Goal: Information Seeking & Learning: Learn about a topic

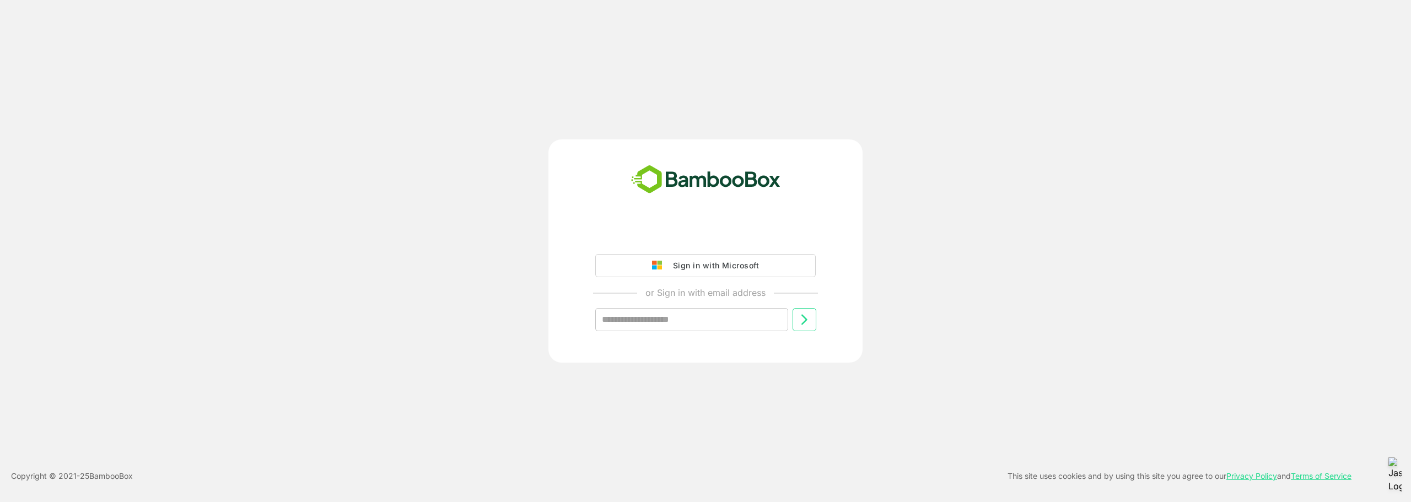
click at [708, 269] on div "Sign in with Microsoft" at bounding box center [714, 266] width 92 height 14
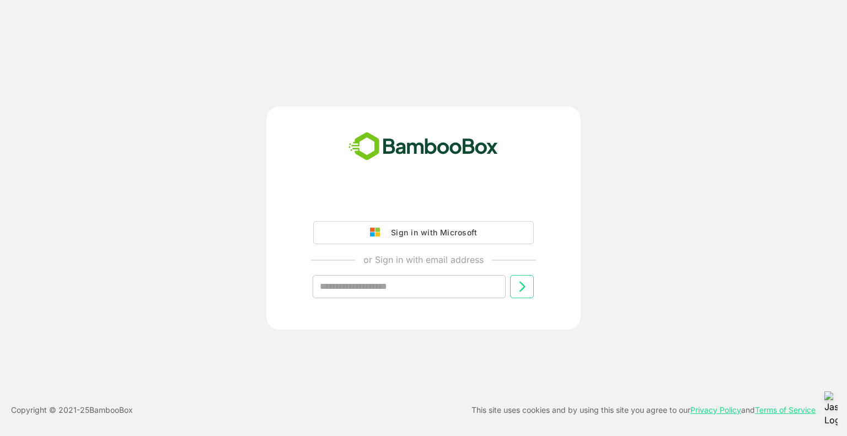
click at [436, 231] on div "Sign in with Microsoft" at bounding box center [431, 232] width 92 height 14
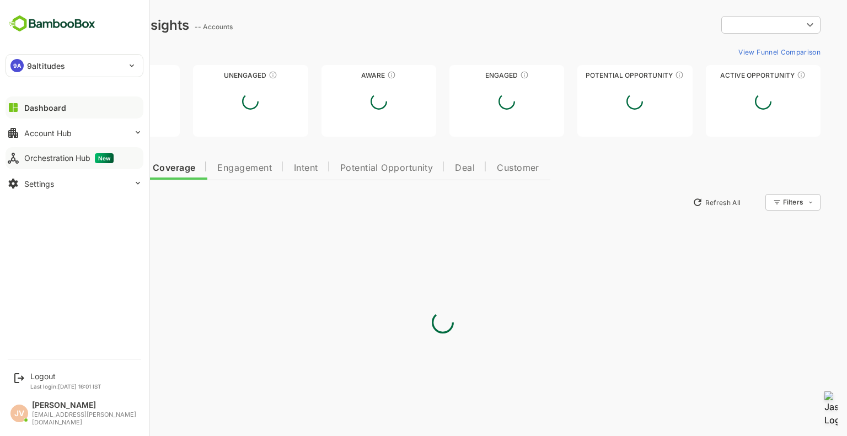
click at [28, 163] on button "Orchestration Hub New" at bounding box center [75, 158] width 138 height 22
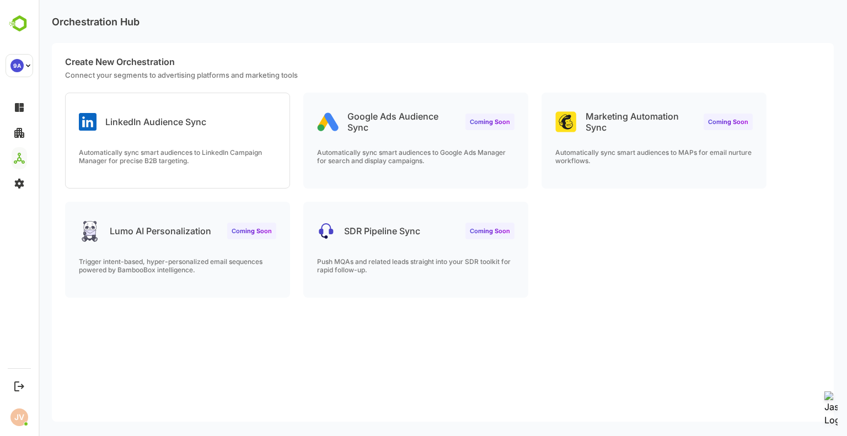
click at [165, 235] on p "Lumo AI Personalization" at bounding box center [160, 230] width 101 height 11
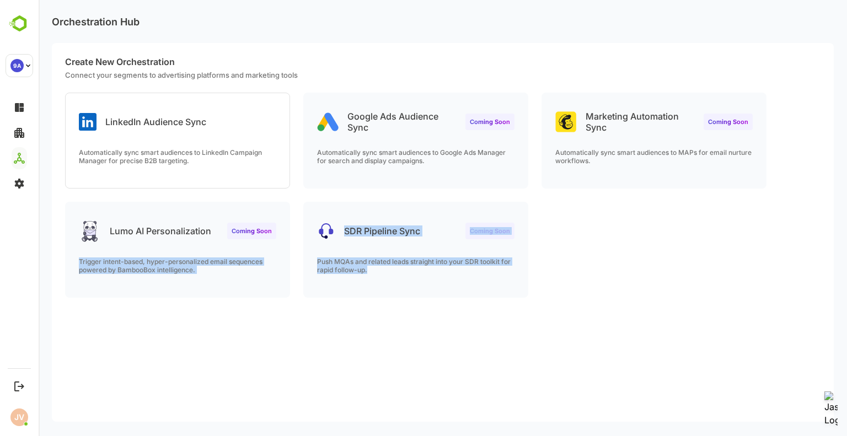
drag, startPoint x: 296, startPoint y: 205, endPoint x: 527, endPoint y: 279, distance: 243.2
click at [527, 278] on div "LinkedIn Audience Sync Automatically sync smart audiences to LinkedIn Campaign …" at bounding box center [443, 202] width 782 height 218
click at [606, 277] on div "LinkedIn Audience Sync Automatically sync smart audiences to LinkedIn Campaign …" at bounding box center [443, 202] width 782 height 218
drag, startPoint x: 597, startPoint y: 293, endPoint x: 374, endPoint y: 217, distance: 234.9
click at [374, 217] on div "LinkedIn Audience Sync Automatically sync smart audiences to LinkedIn Campaign …" at bounding box center [443, 202] width 782 height 218
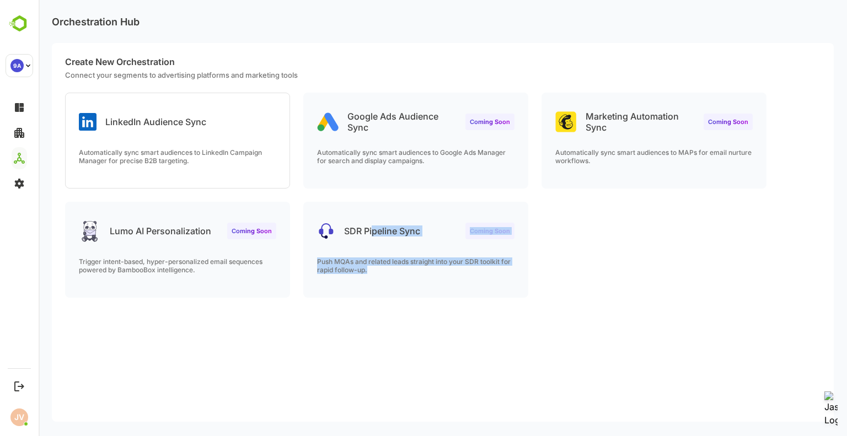
click at [371, 209] on div "SDR Pipeline Sync Coming Soon" at bounding box center [416, 222] width 224 height 40
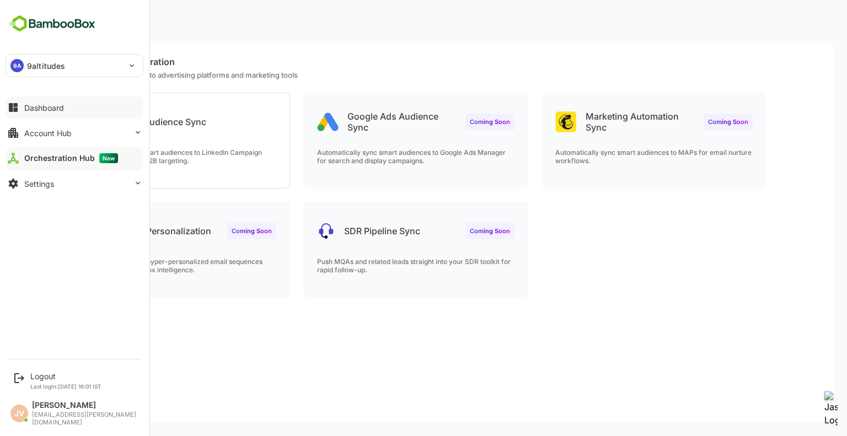
click at [42, 105] on div "Dashboard" at bounding box center [44, 107] width 40 height 9
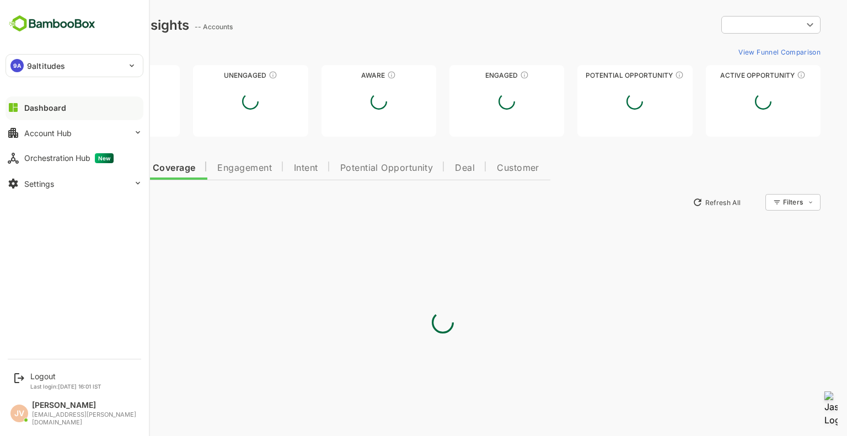
type input "**********"
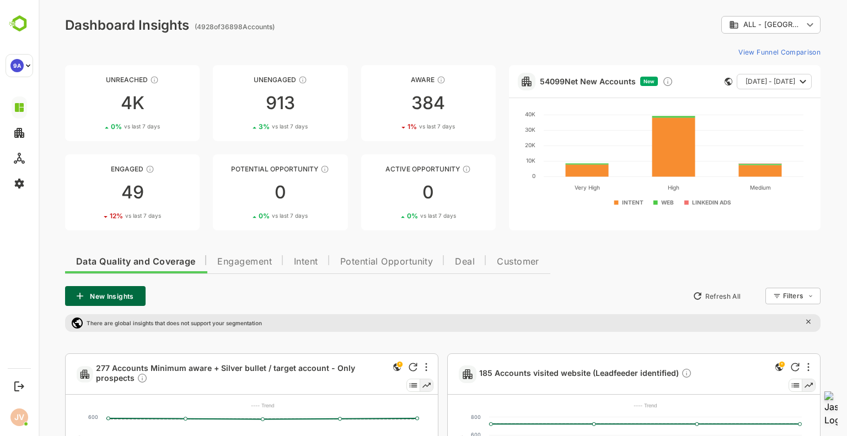
click at [476, 27] on div "**********" at bounding box center [442, 25] width 755 height 18
click at [439, 88] on link "Aware 384 1 % vs last 7 days" at bounding box center [428, 103] width 135 height 76
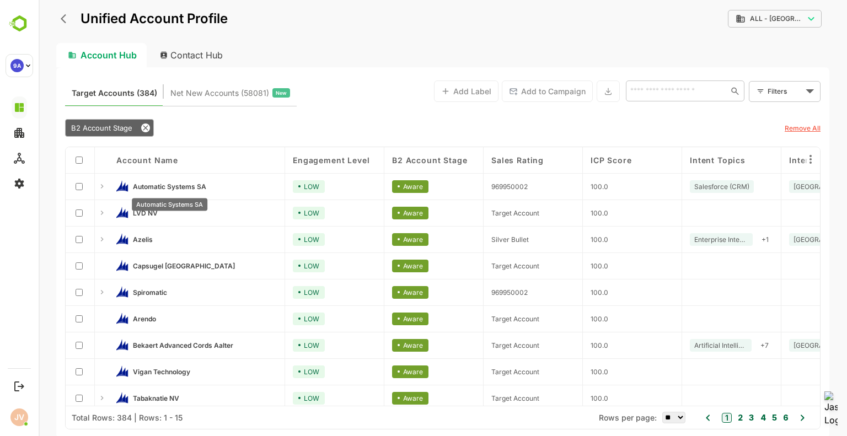
click at [167, 186] on span "Automatic Systems SA" at bounding box center [169, 186] width 73 height 8
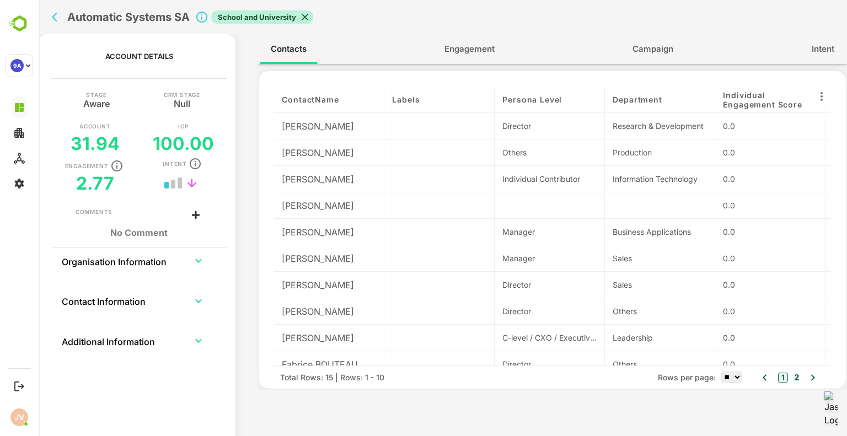
click at [459, 51] on span "Engagement" at bounding box center [469, 49] width 50 height 14
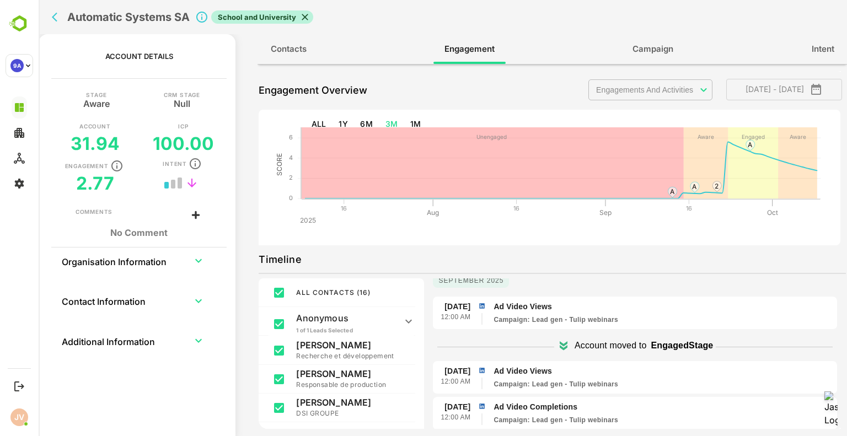
scroll to position [68, 0]
click at [55, 17] on icon "back" at bounding box center [57, 17] width 11 height 11
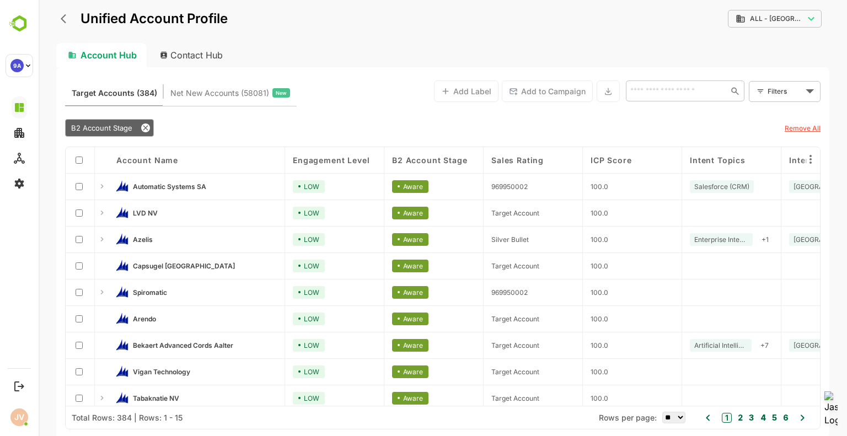
click at [61, 17] on icon "back" at bounding box center [66, 18] width 11 height 11
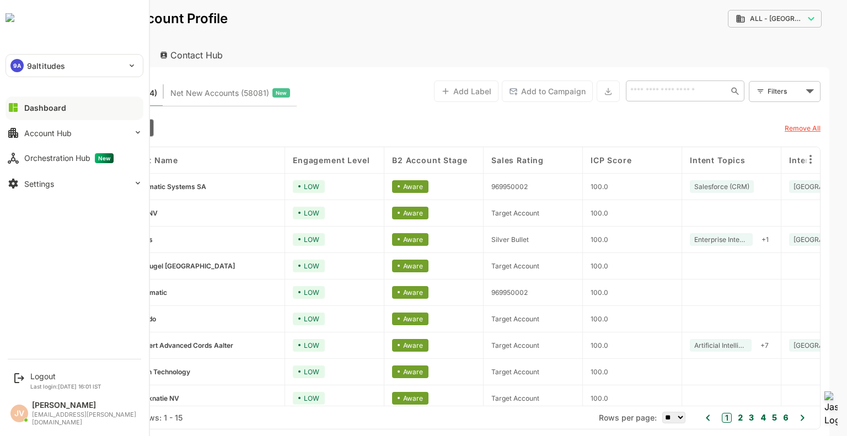
click at [35, 108] on div "Dashboard" at bounding box center [45, 107] width 42 height 9
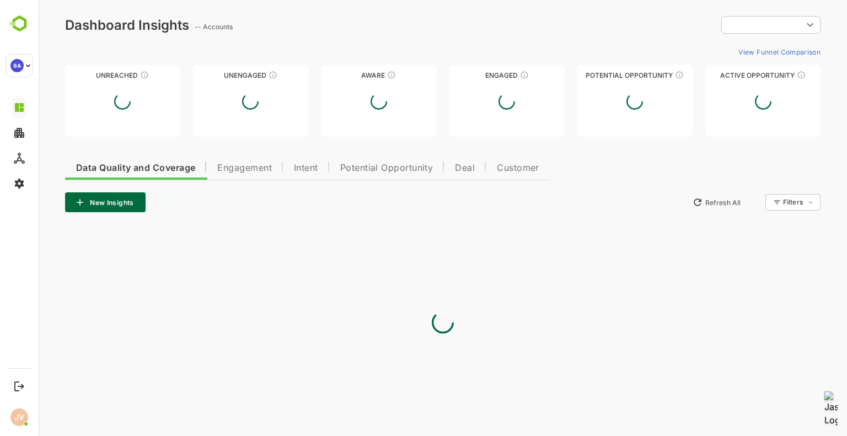
type input "**********"
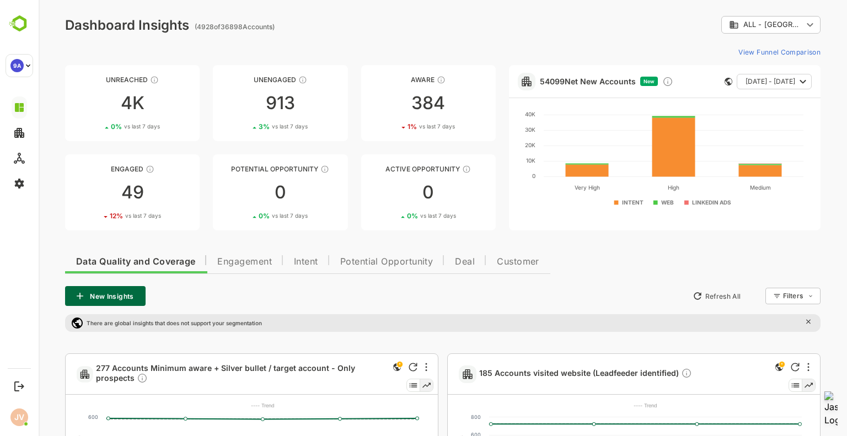
click at [416, 385] on icon at bounding box center [413, 385] width 13 height 12
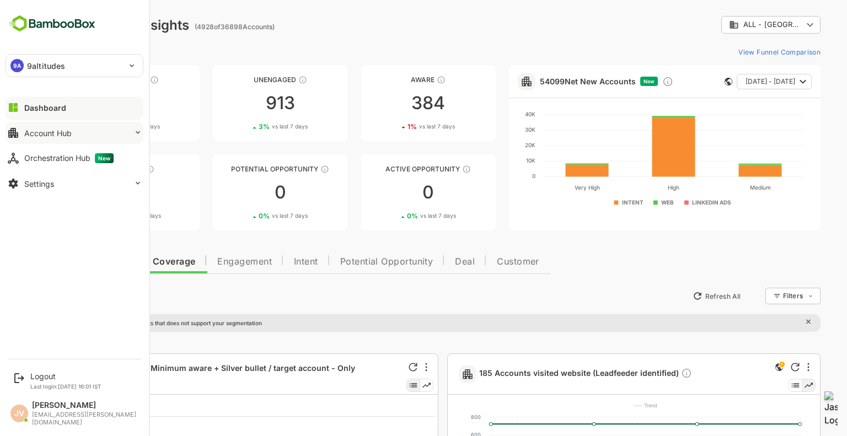
click at [47, 137] on div "Account Hub" at bounding box center [47, 132] width 47 height 9
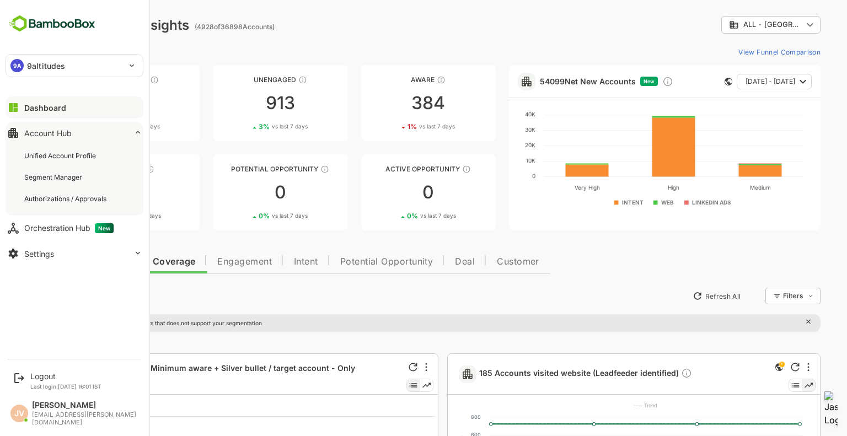
click at [52, 135] on div "Account Hub" at bounding box center [47, 132] width 47 height 9
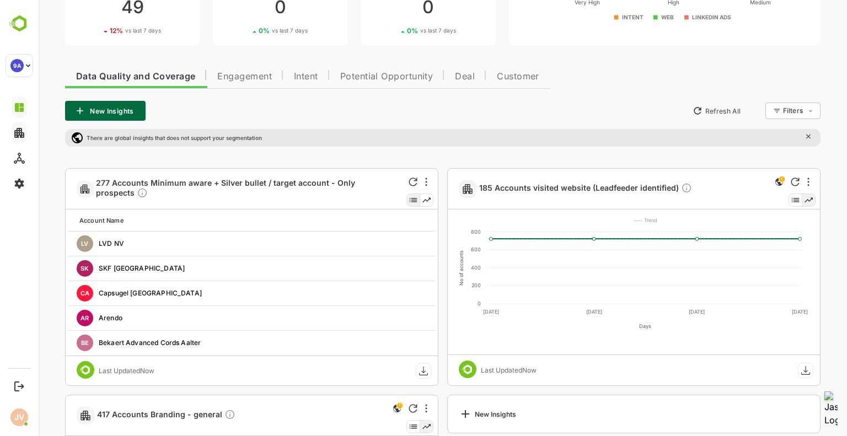
scroll to position [221, 0]
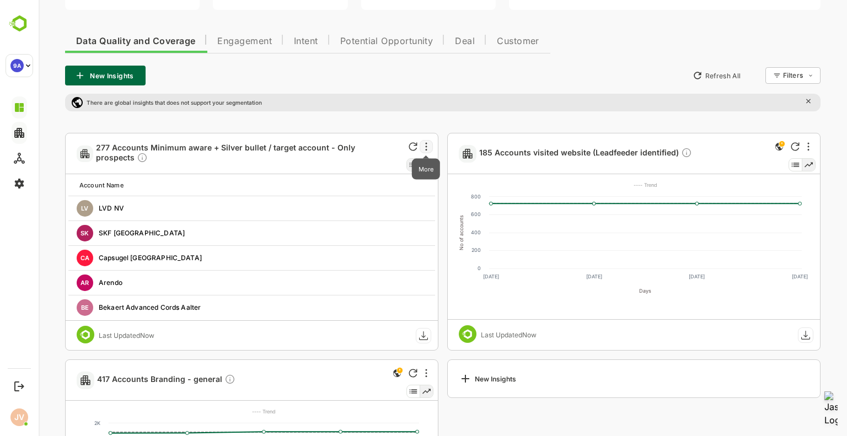
click at [426, 145] on icon "More" at bounding box center [426, 146] width 2 height 9
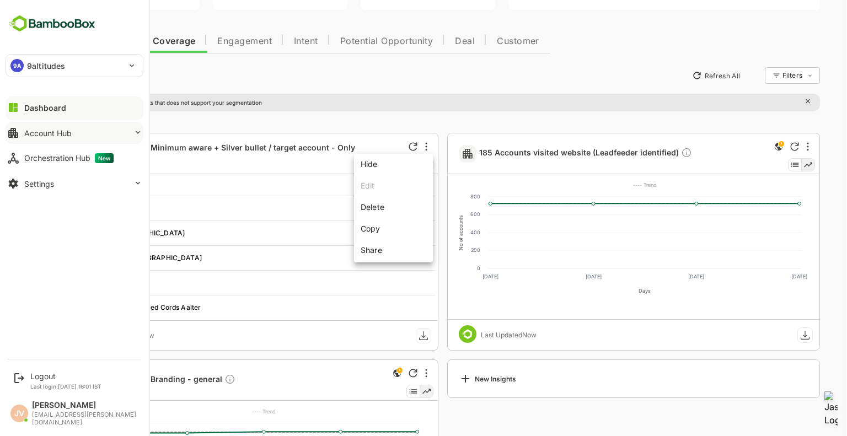
click at [50, 308] on div "**********" at bounding box center [74, 176] width 149 height 352
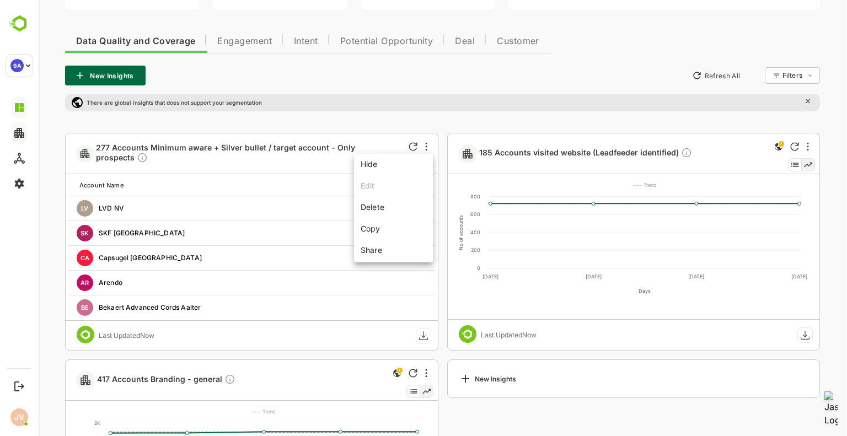
click at [408, 114] on div at bounding box center [443, 218] width 808 height 436
click at [255, 37] on span "Engagement" at bounding box center [244, 41] width 55 height 9
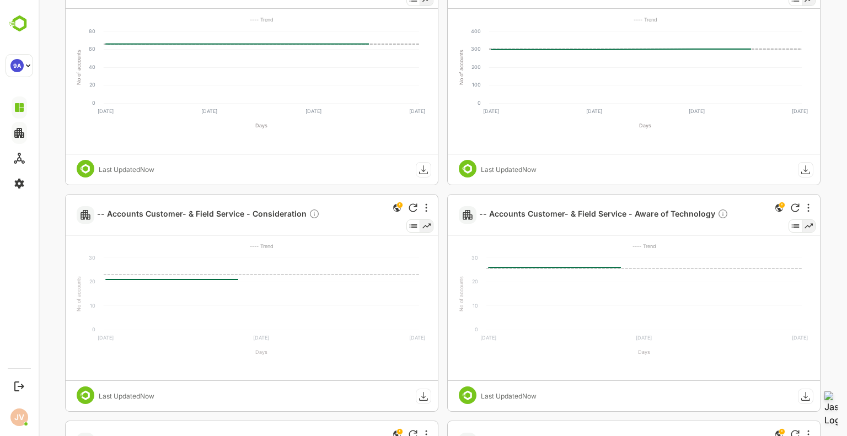
scroll to position [331, 0]
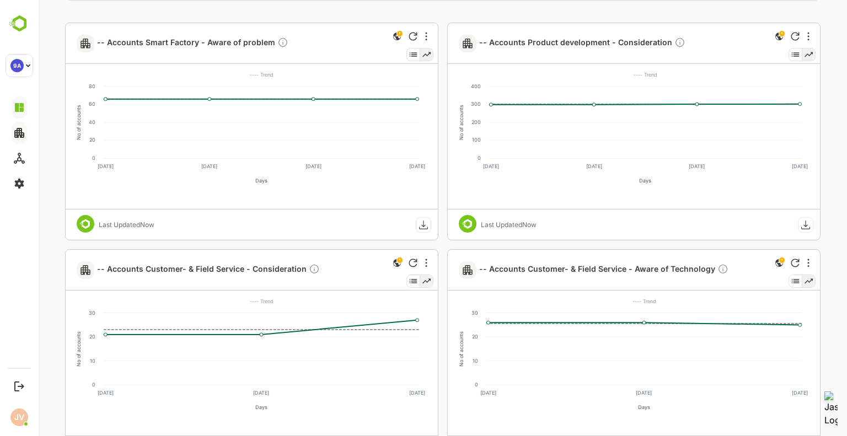
click at [413, 54] on icon at bounding box center [414, 54] width 8 height 4
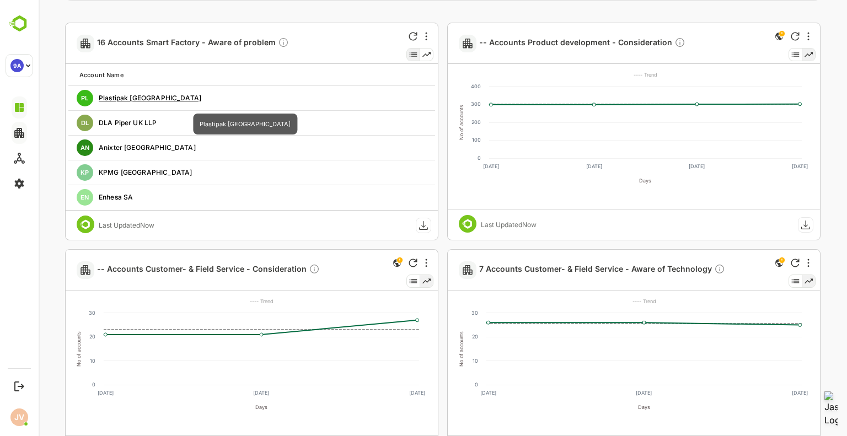
click at [128, 96] on span "Plastipak [GEOGRAPHIC_DATA]" at bounding box center [150, 98] width 103 height 8
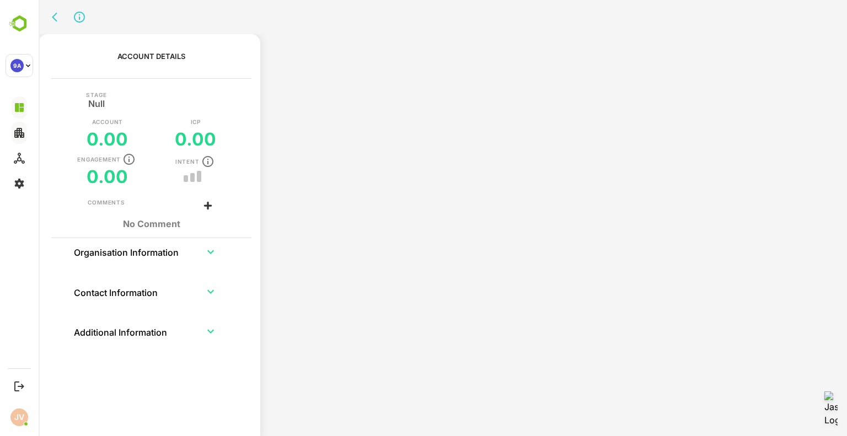
scroll to position [0, 0]
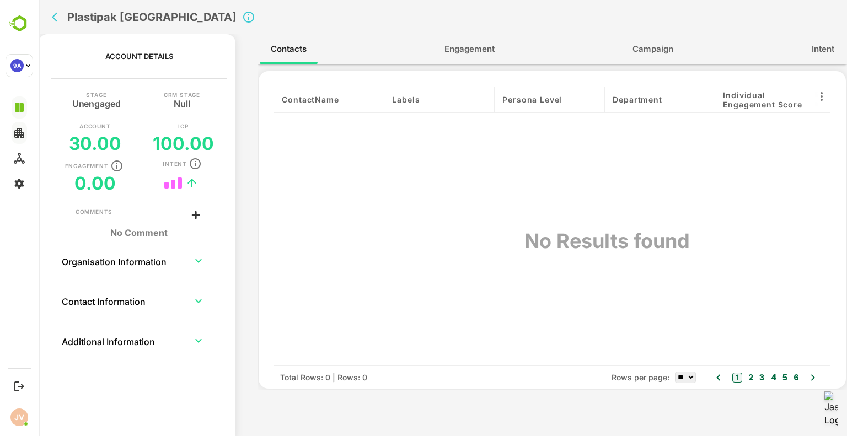
click at [466, 46] on span "Engagement" at bounding box center [469, 49] width 50 height 14
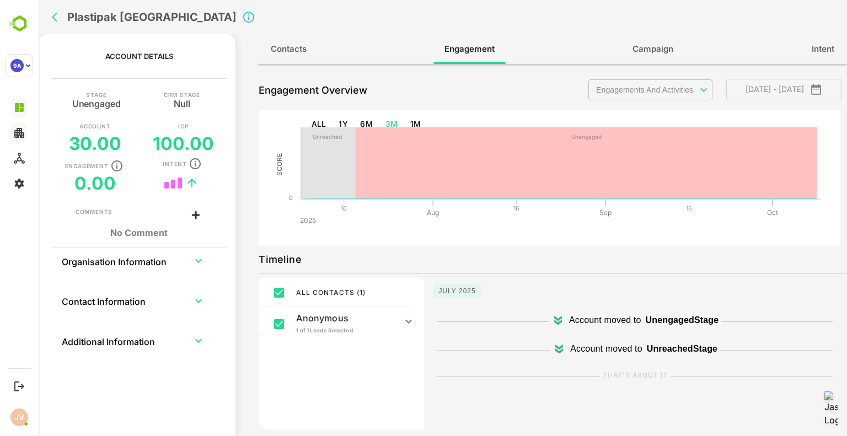
click at [56, 13] on icon "back" at bounding box center [55, 17] width 6 height 9
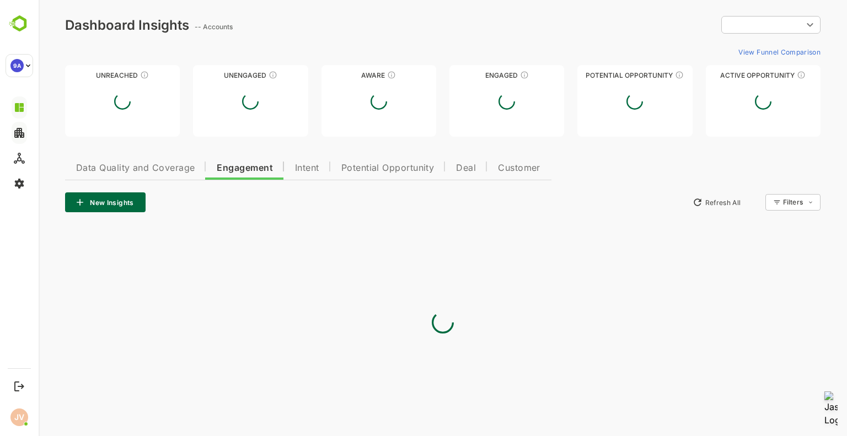
type input "**********"
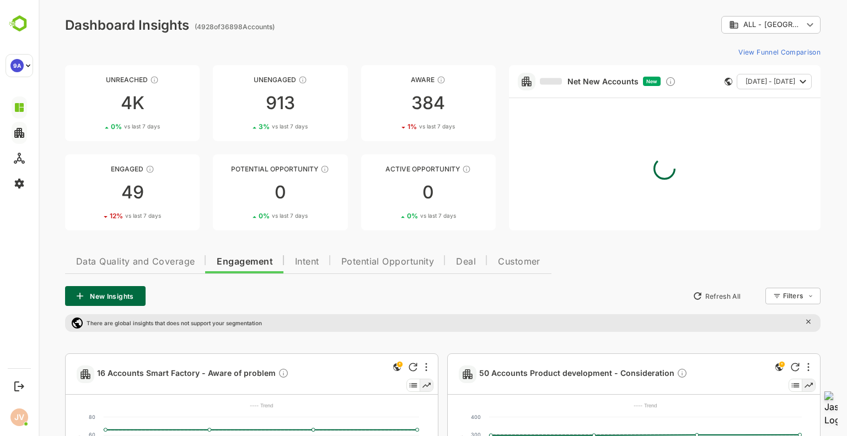
click at [764, 83] on span "[DATE] - [DATE]" at bounding box center [770, 81] width 50 height 14
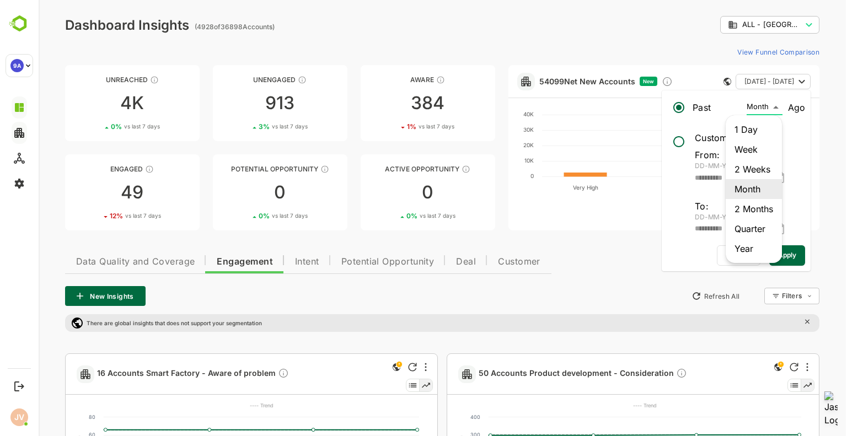
click at [758, 155] on li "Week" at bounding box center [754, 149] width 56 height 20
type input "****"
type input "**********"
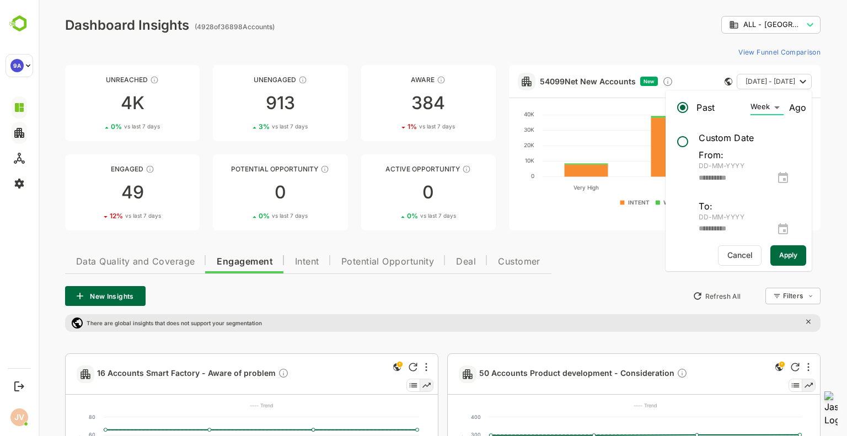
click at [789, 261] on span "Apply" at bounding box center [788, 255] width 18 height 14
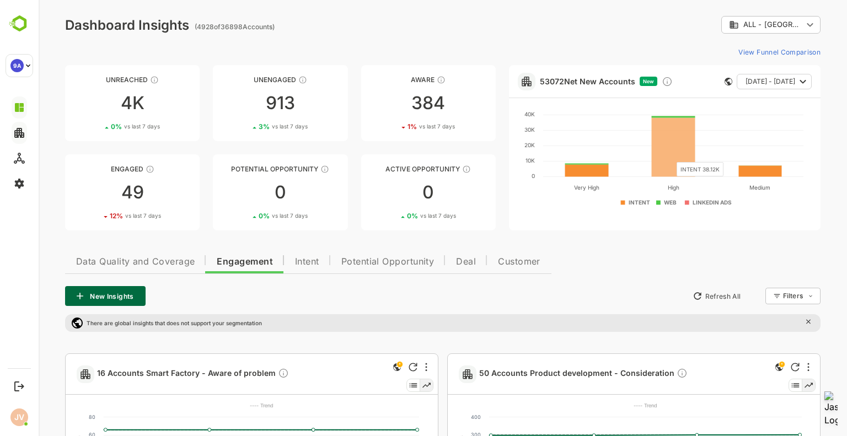
click at [670, 154] on rect at bounding box center [673, 147] width 44 height 59
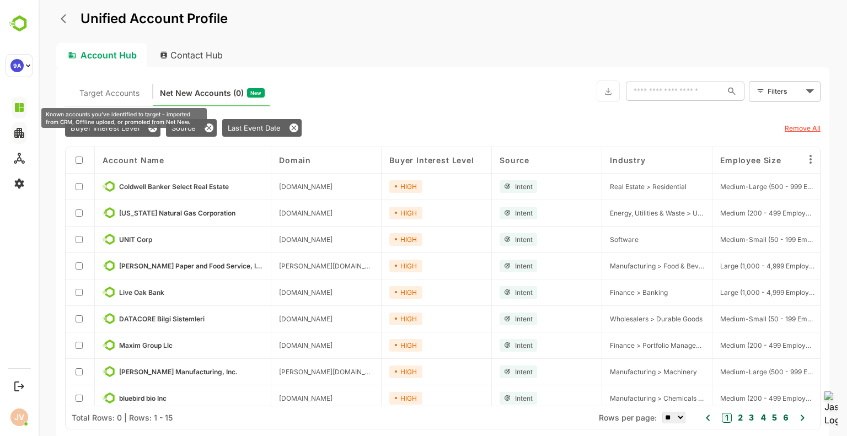
click at [116, 92] on span "Target Accounts" at bounding box center [109, 93] width 60 height 14
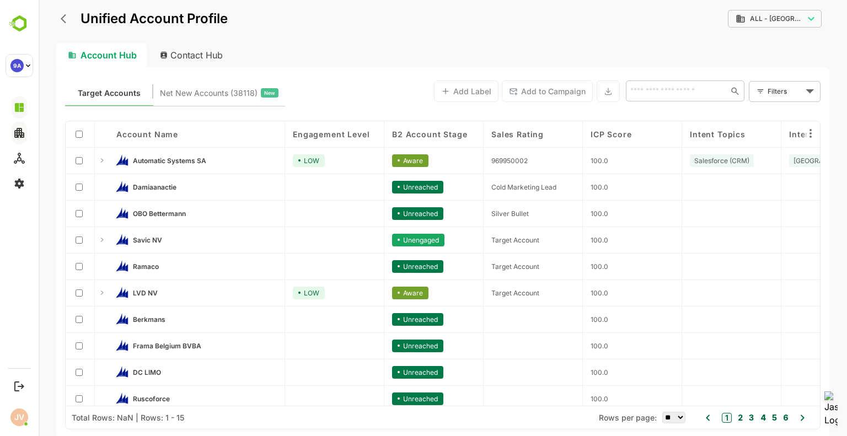
click at [355, 132] on span "Engagement Level" at bounding box center [331, 134] width 77 height 9
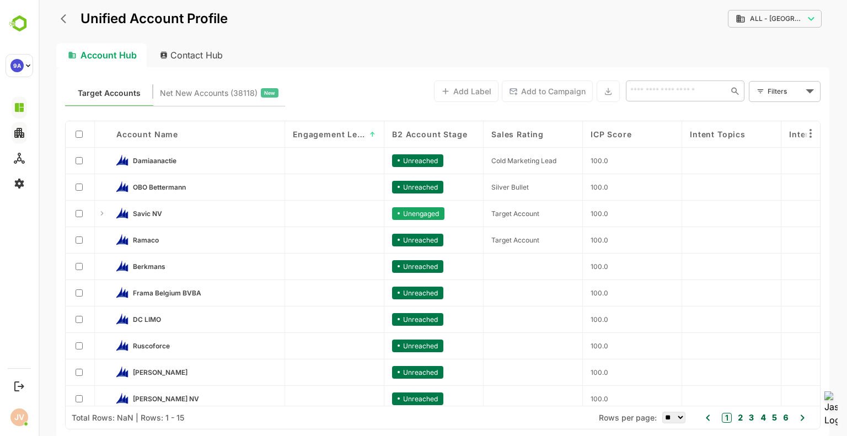
click at [337, 133] on span "Engagement Level" at bounding box center [329, 134] width 73 height 9
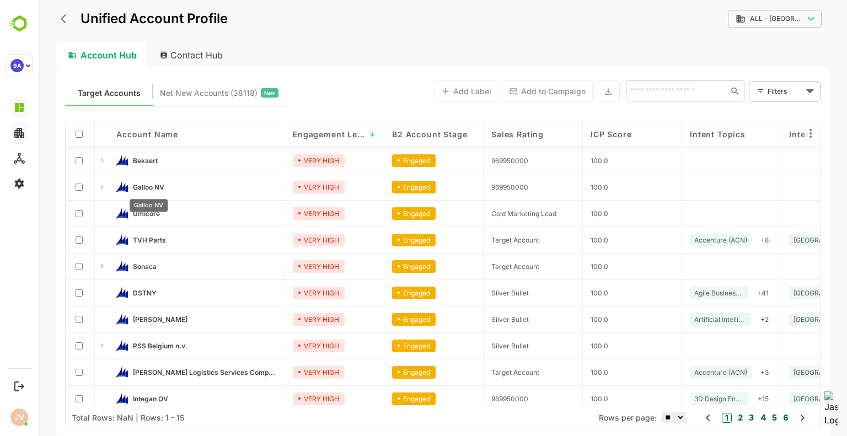
click at [156, 185] on span "Galloo NV" at bounding box center [148, 187] width 31 height 8
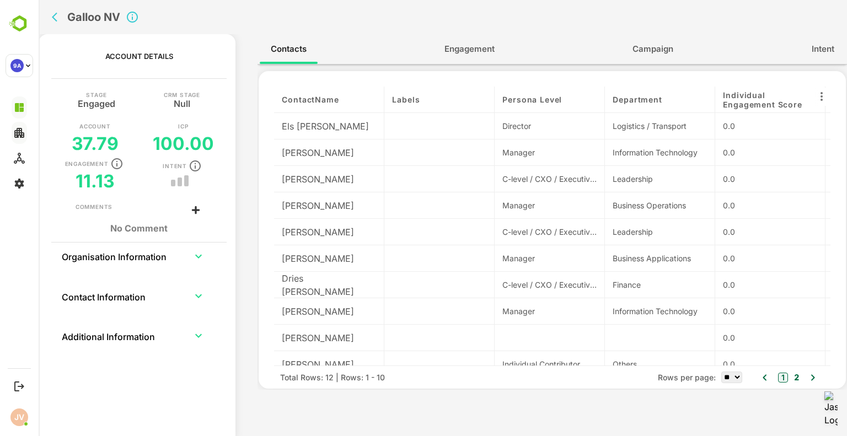
click at [474, 53] on span "Engagement" at bounding box center [469, 49] width 50 height 14
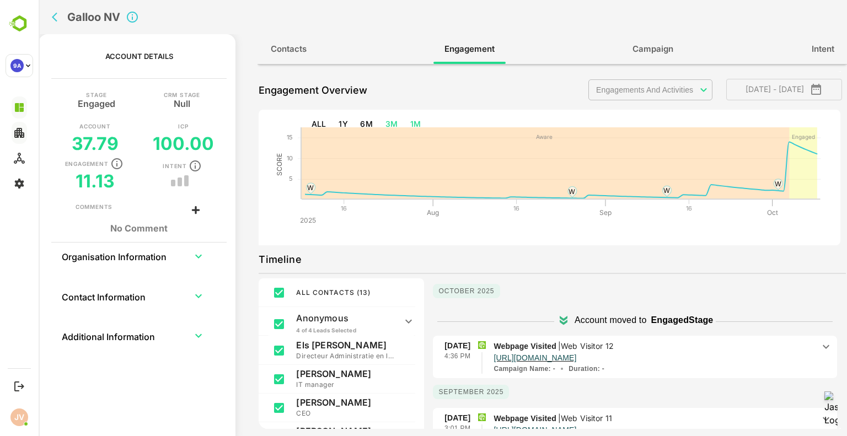
click at [412, 124] on button "1M" at bounding box center [416, 124] width 20 height 20
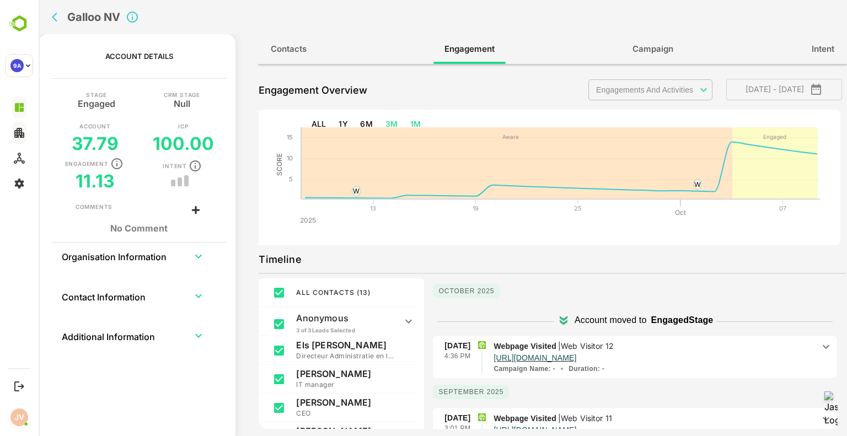
click at [386, 123] on button "3M" at bounding box center [392, 124] width 22 height 20
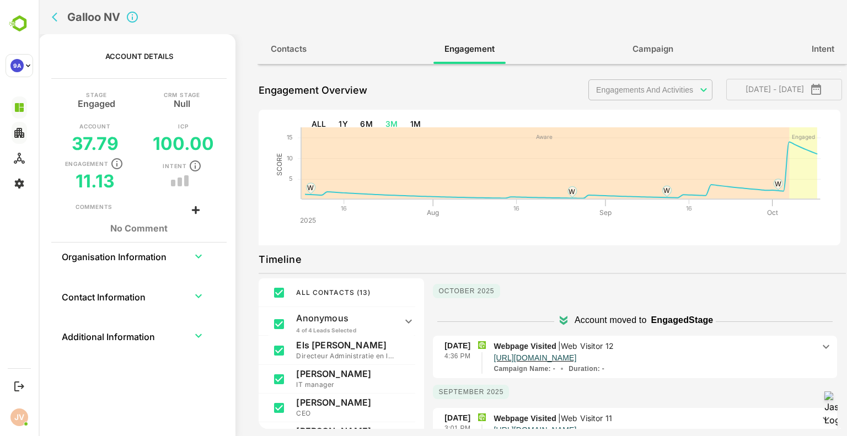
click at [131, 256] on th "Organisation Information" at bounding box center [120, 256] width 119 height 26
click at [196, 259] on icon "expand row" at bounding box center [198, 256] width 13 height 13
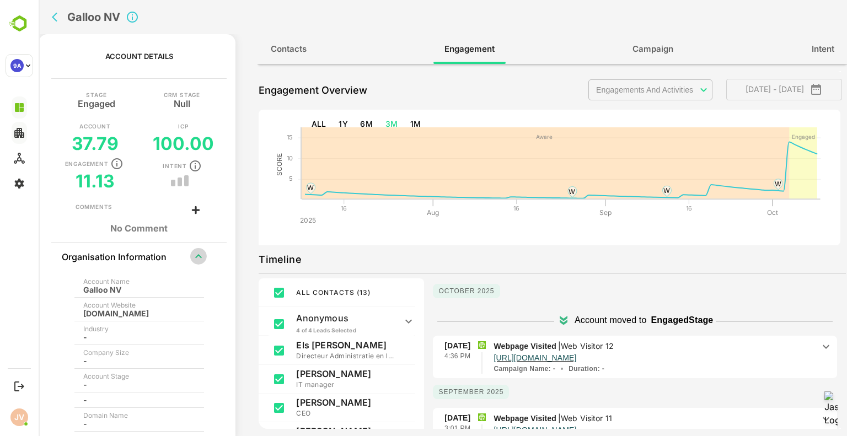
click at [196, 259] on icon "expand row" at bounding box center [198, 256] width 13 height 13
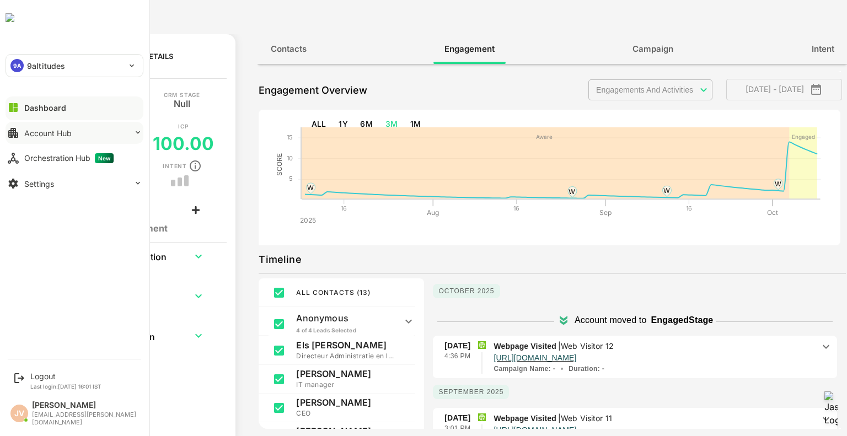
click at [14, 22] on img at bounding box center [10, 17] width 9 height 9
click at [19, 25] on img at bounding box center [52, 23] width 93 height 21
click at [39, 101] on button "Dashboard" at bounding box center [75, 107] width 138 height 22
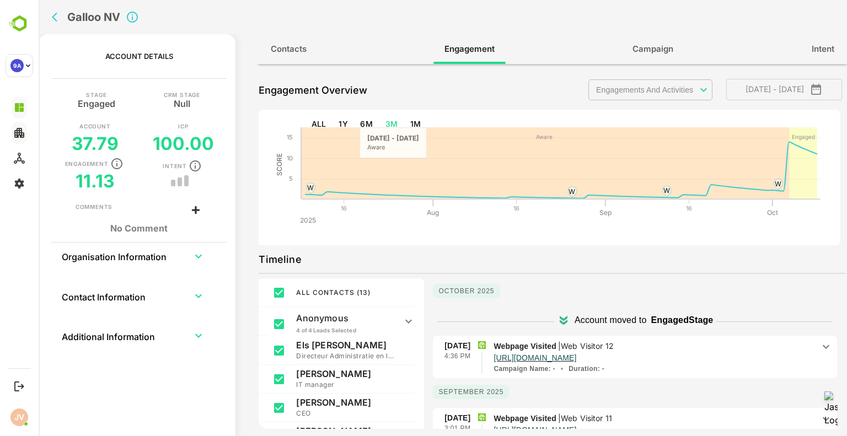
click at [57, 14] on icon "back" at bounding box center [57, 17] width 11 height 11
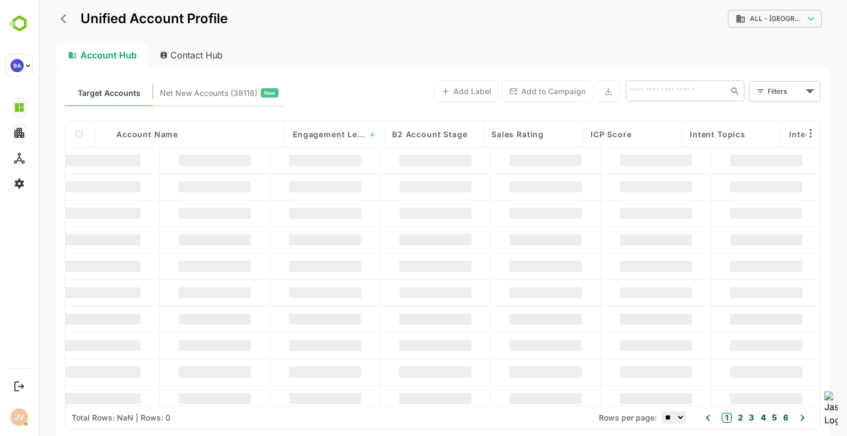
click at [57, 14] on div "Unified Account Profile" at bounding box center [141, 19] width 171 height 20
click at [60, 22] on button "back" at bounding box center [66, 18] width 17 height 17
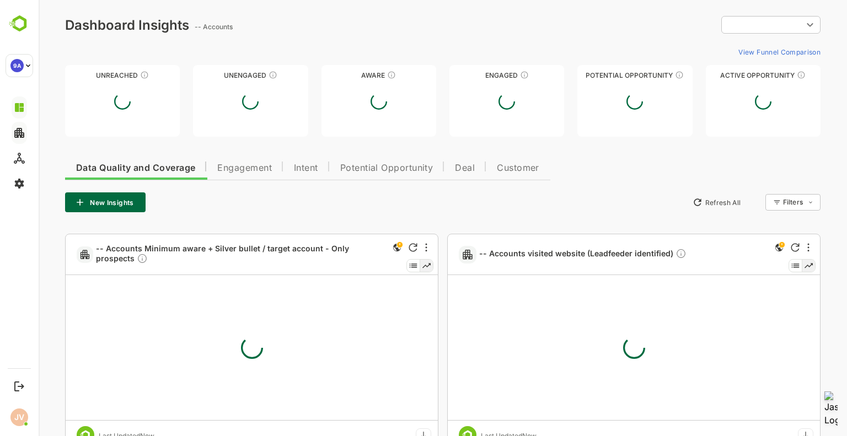
type input "**********"
